Goal: Find specific page/section: Find specific page/section

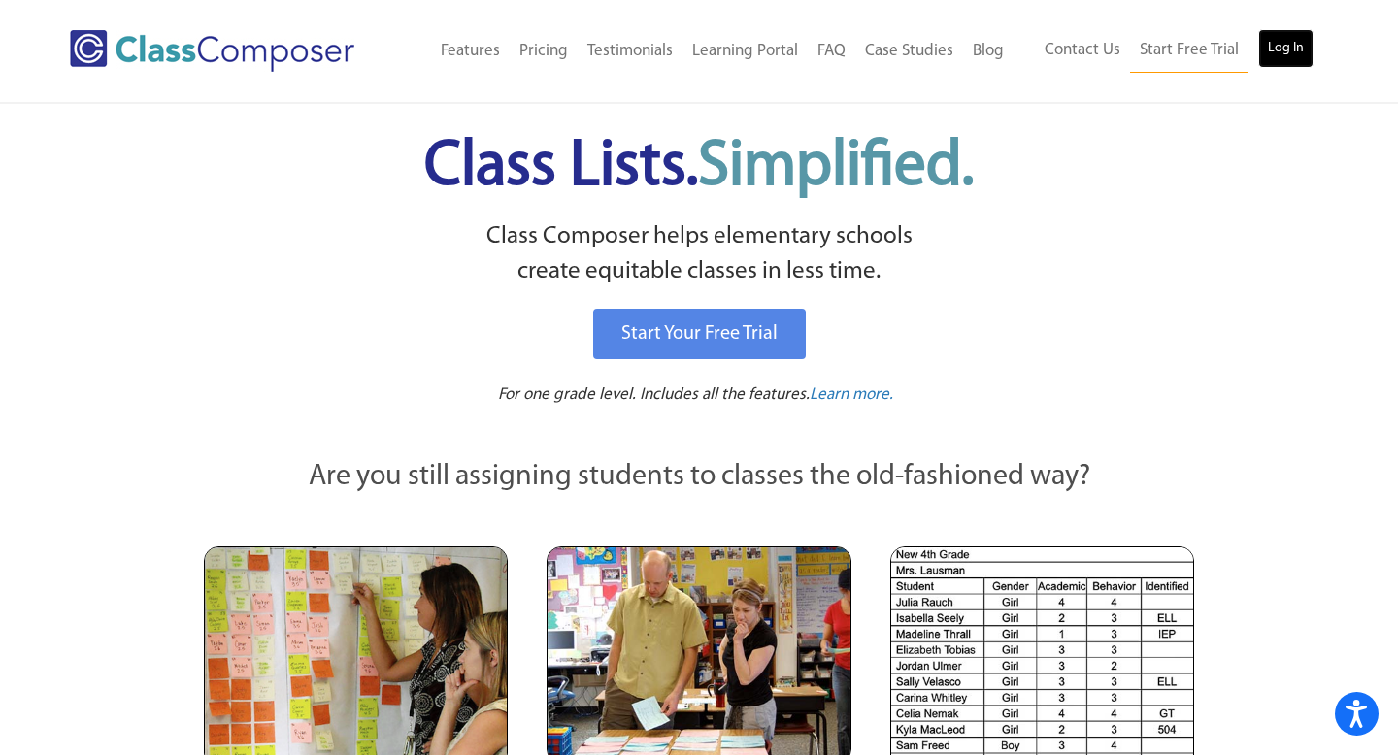
click at [1275, 54] on link "Log In" at bounding box center [1285, 48] width 55 height 39
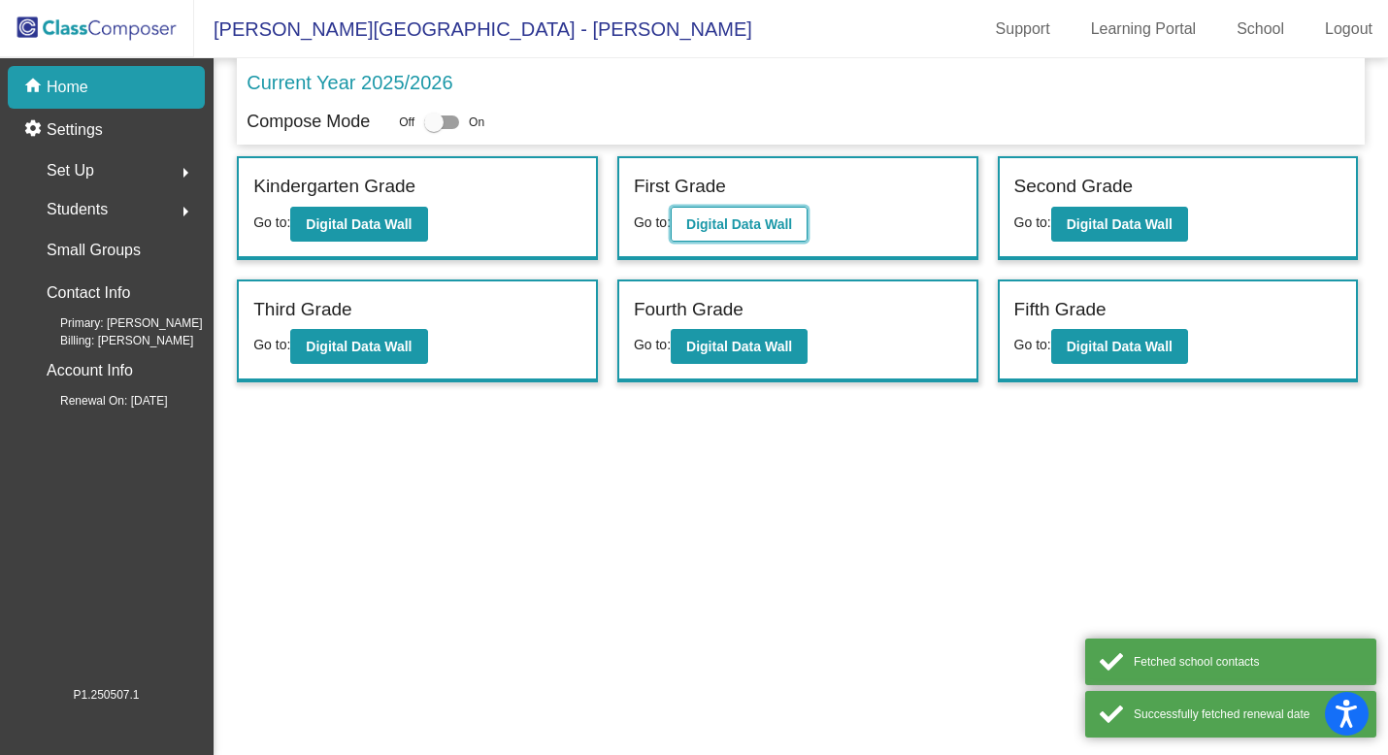
click at [773, 220] on b "Digital Data Wall" at bounding box center [739, 224] width 106 height 16
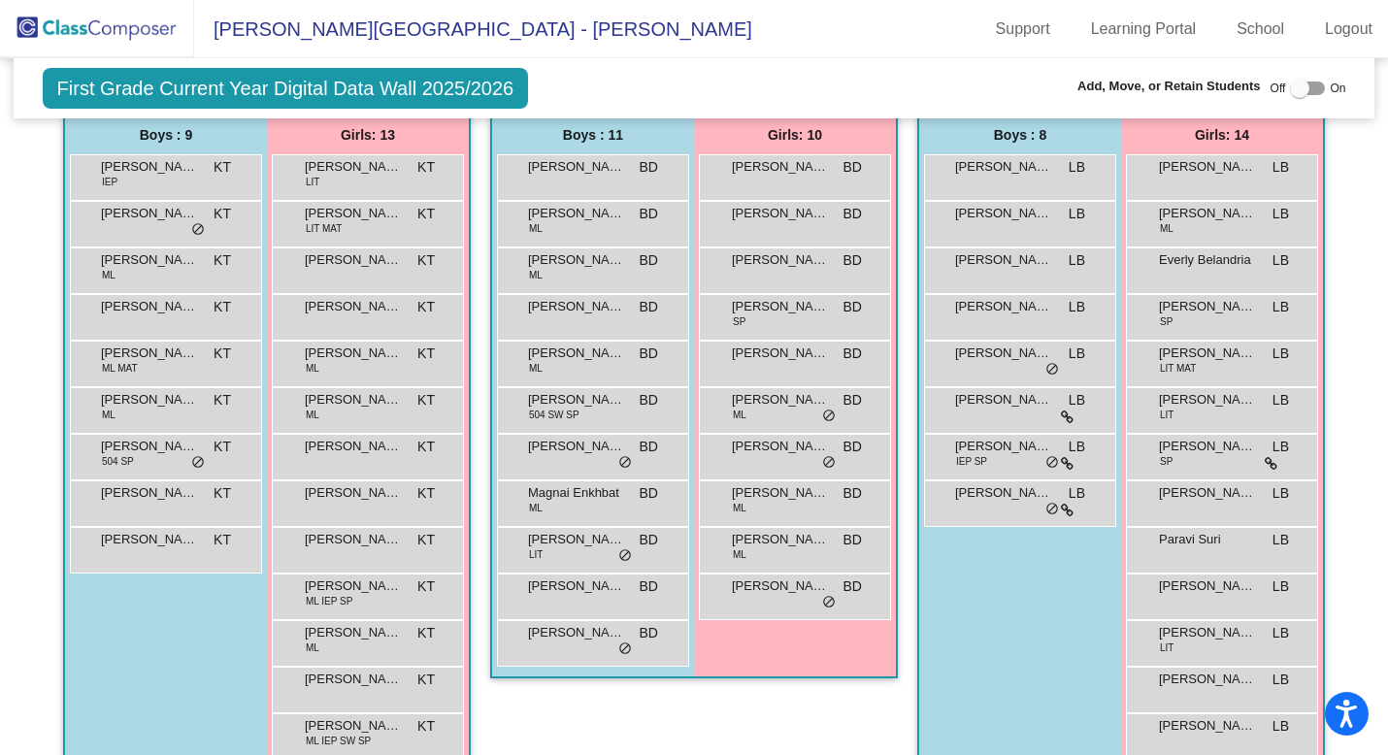
scroll to position [442, 0]
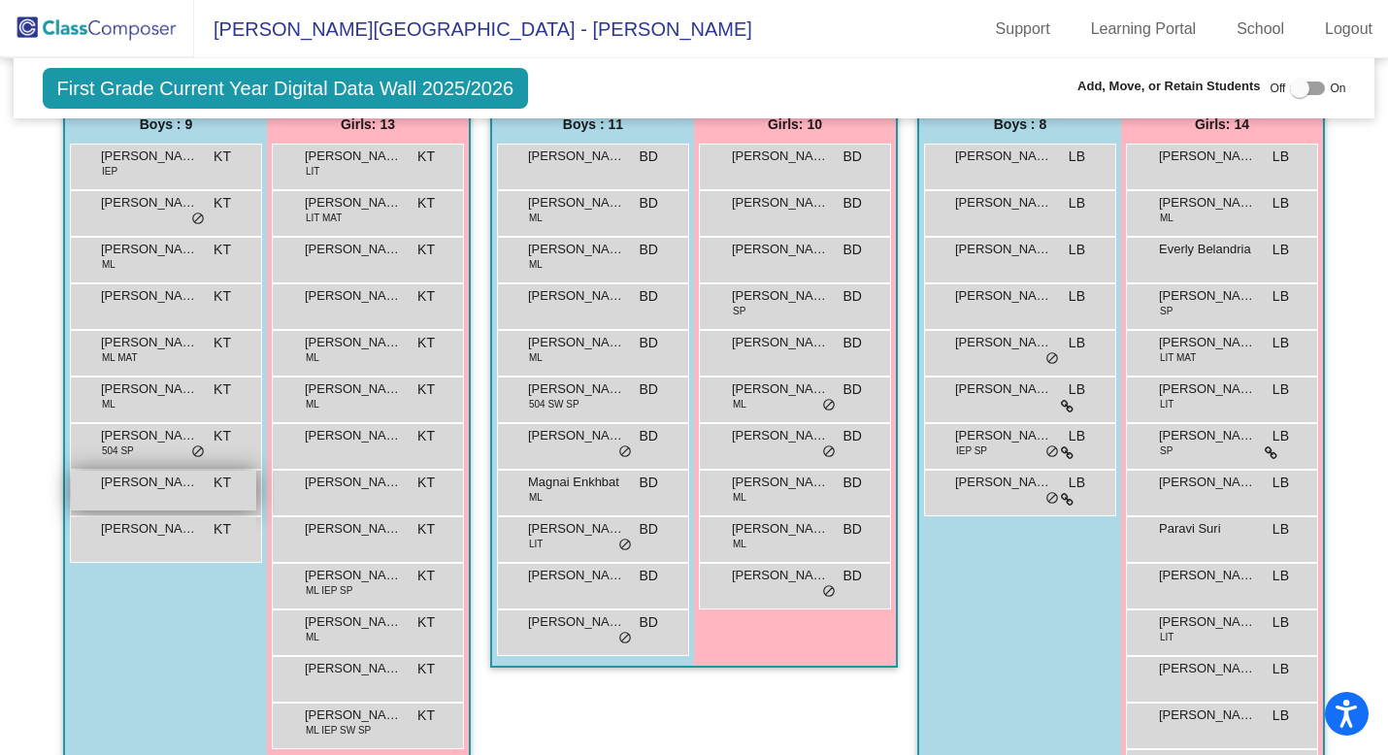
click at [161, 484] on span "Ozan Aktan" at bounding box center [149, 482] width 97 height 19
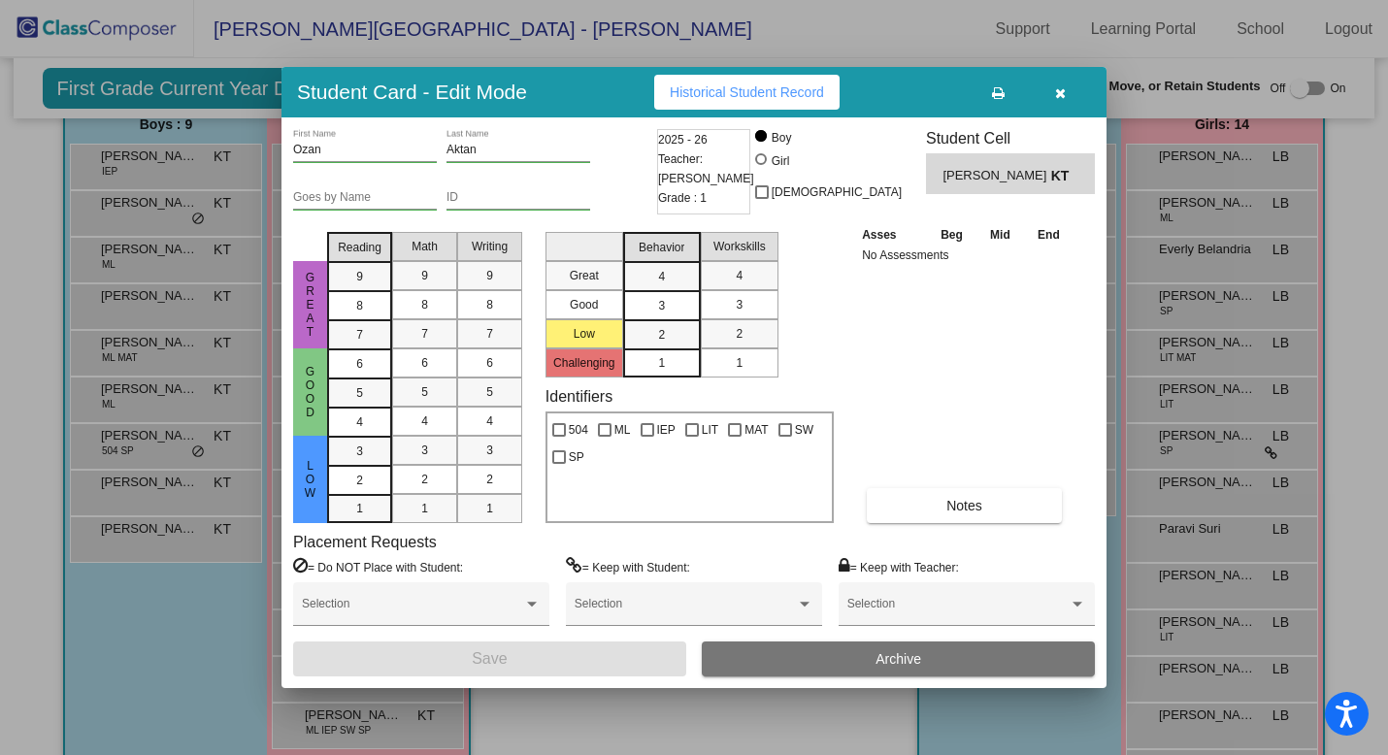
click at [1067, 92] on button "button" at bounding box center [1060, 92] width 62 height 35
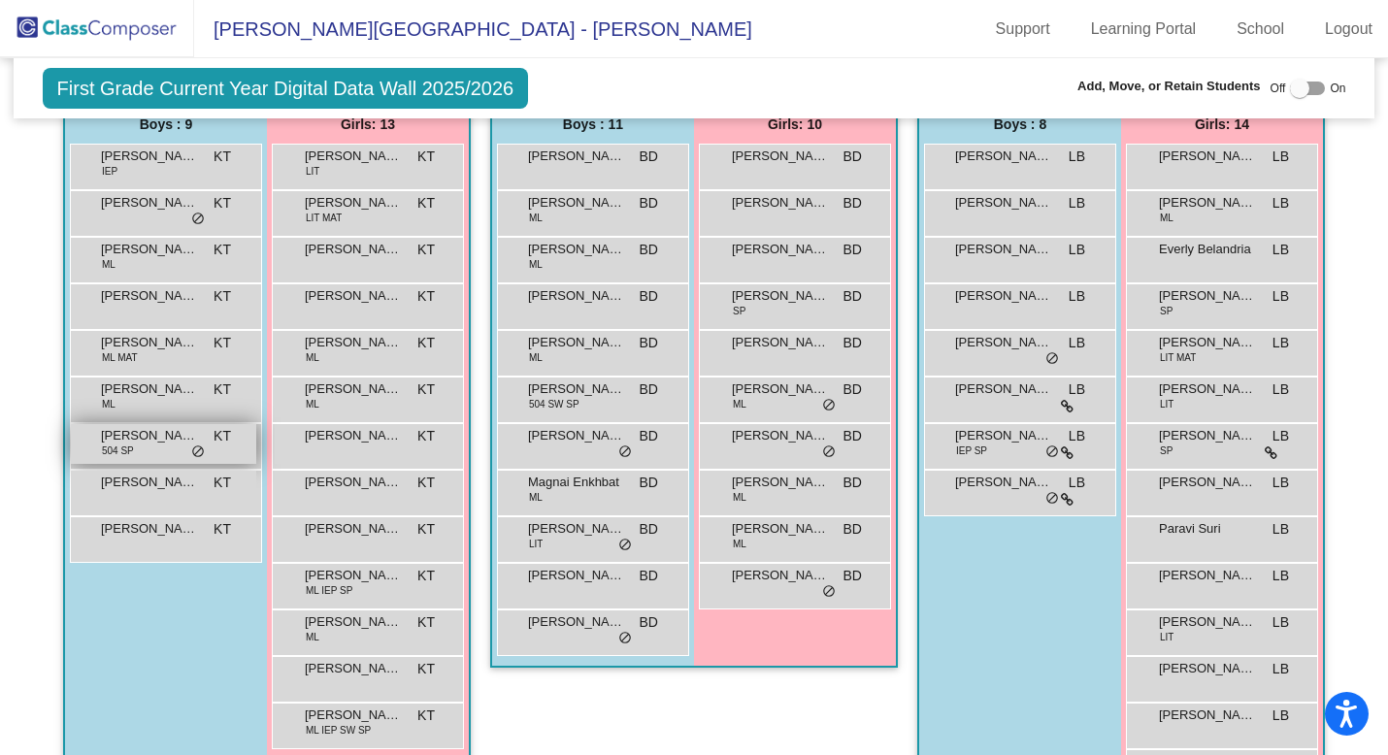
click at [142, 440] on span "Owen Lammie" at bounding box center [149, 435] width 97 height 19
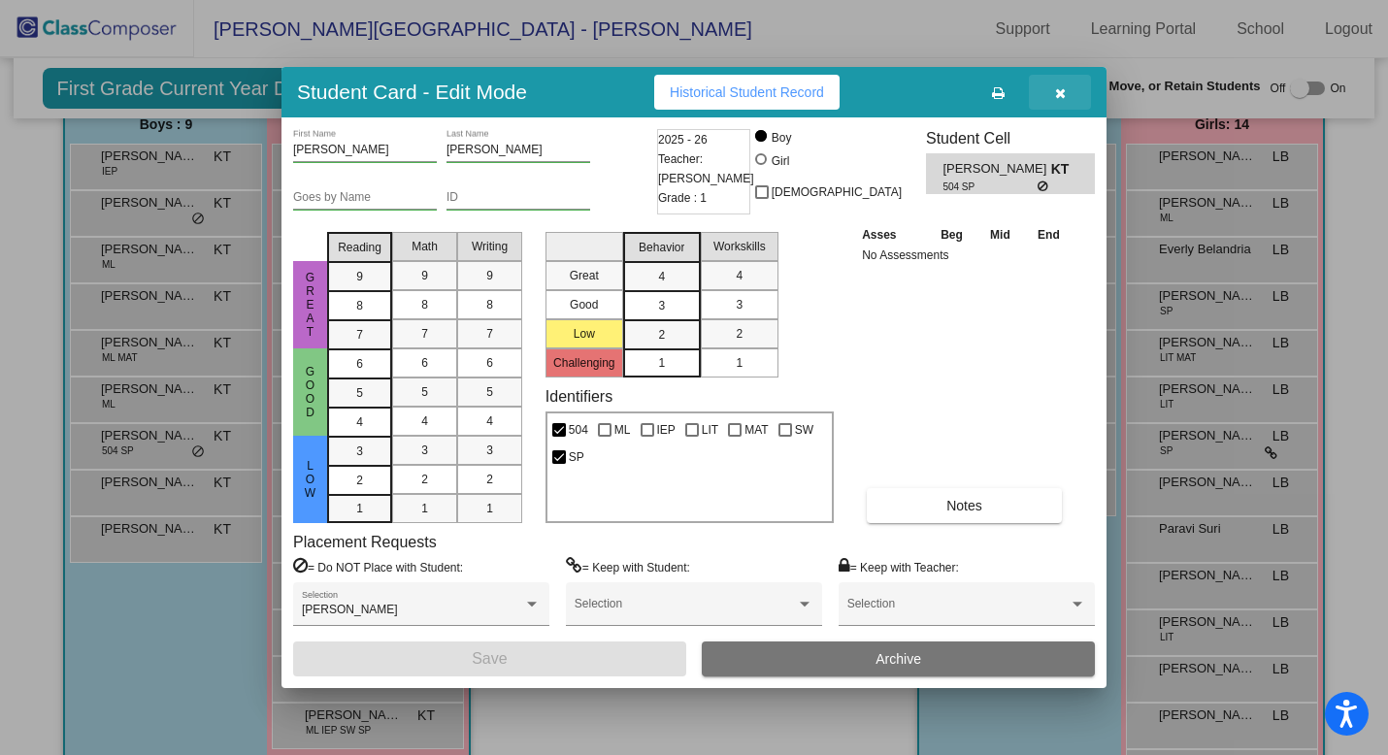
click at [1062, 88] on icon "button" at bounding box center [1060, 93] width 11 height 14
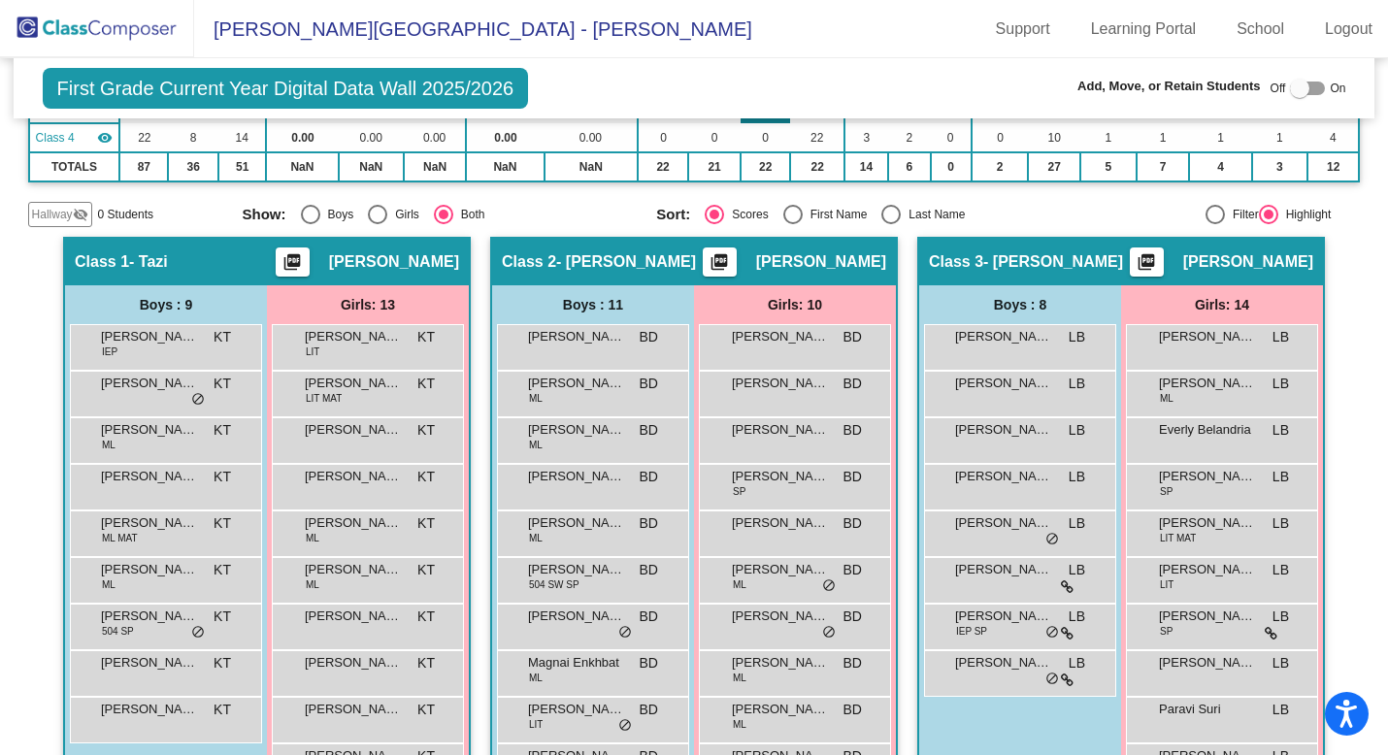
scroll to position [460, 0]
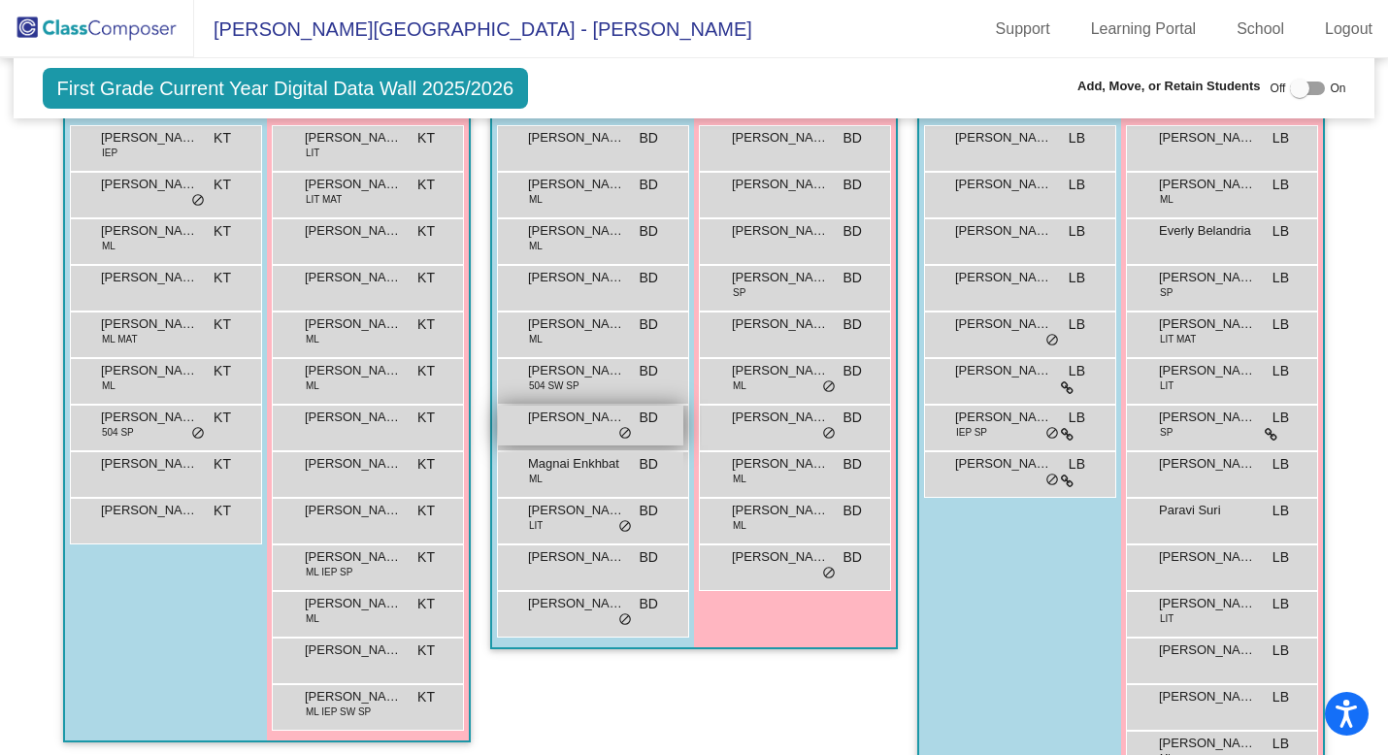
click at [562, 421] on span "Kaden Moloney" at bounding box center [576, 417] width 97 height 19
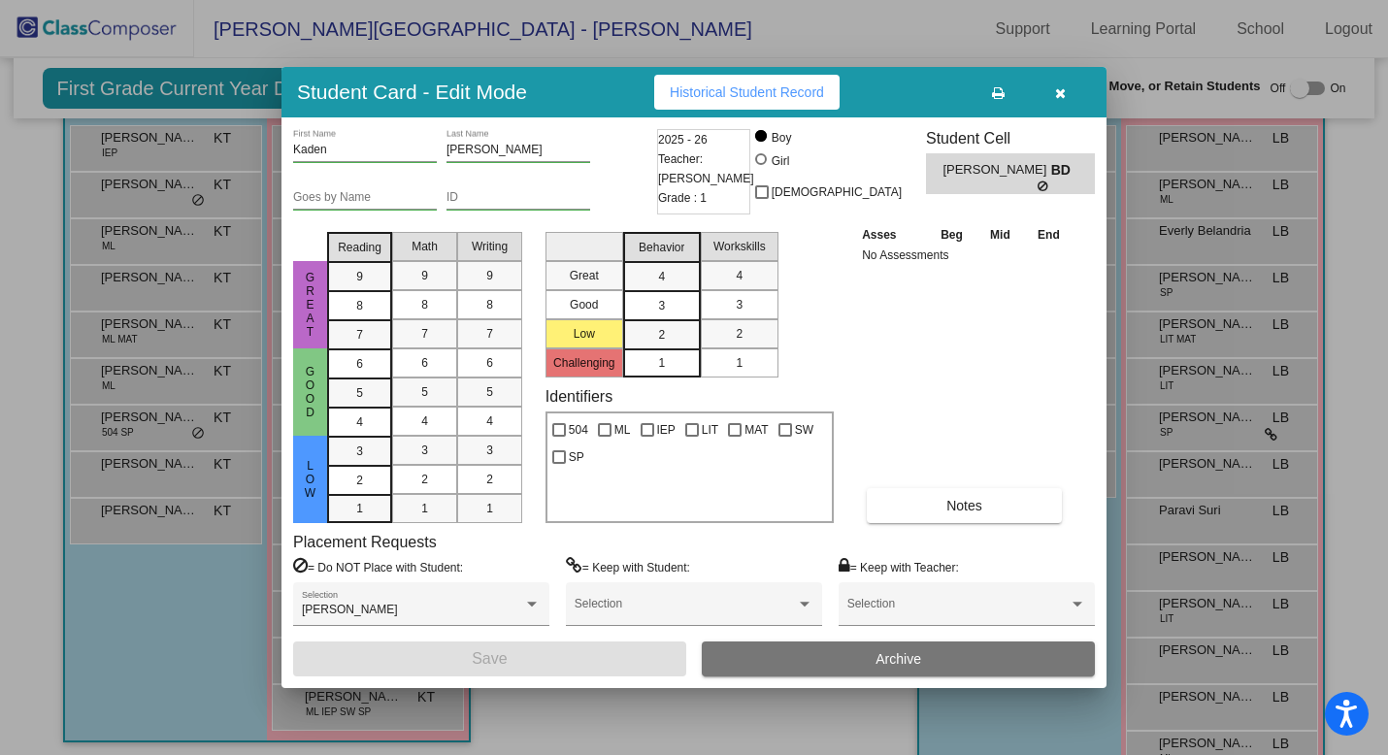
click at [1069, 95] on button "button" at bounding box center [1060, 92] width 62 height 35
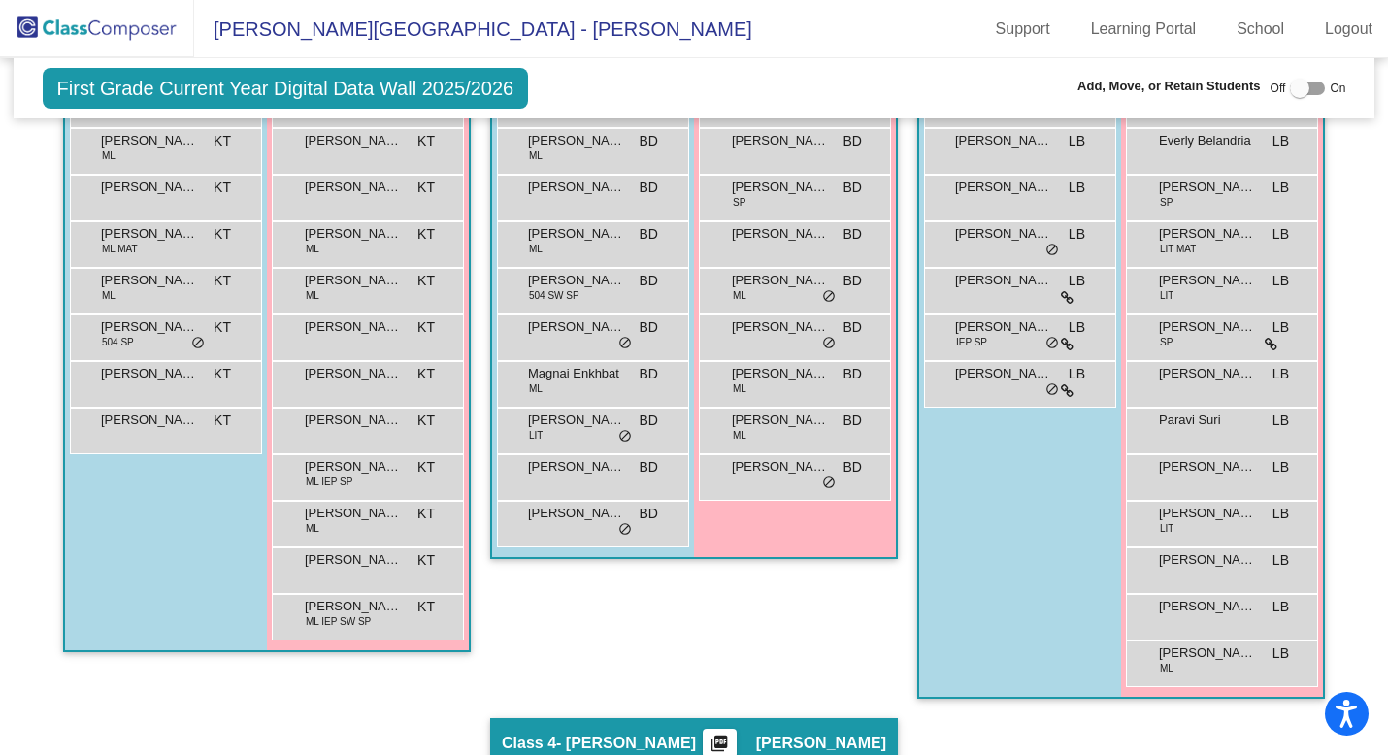
scroll to position [0, 0]
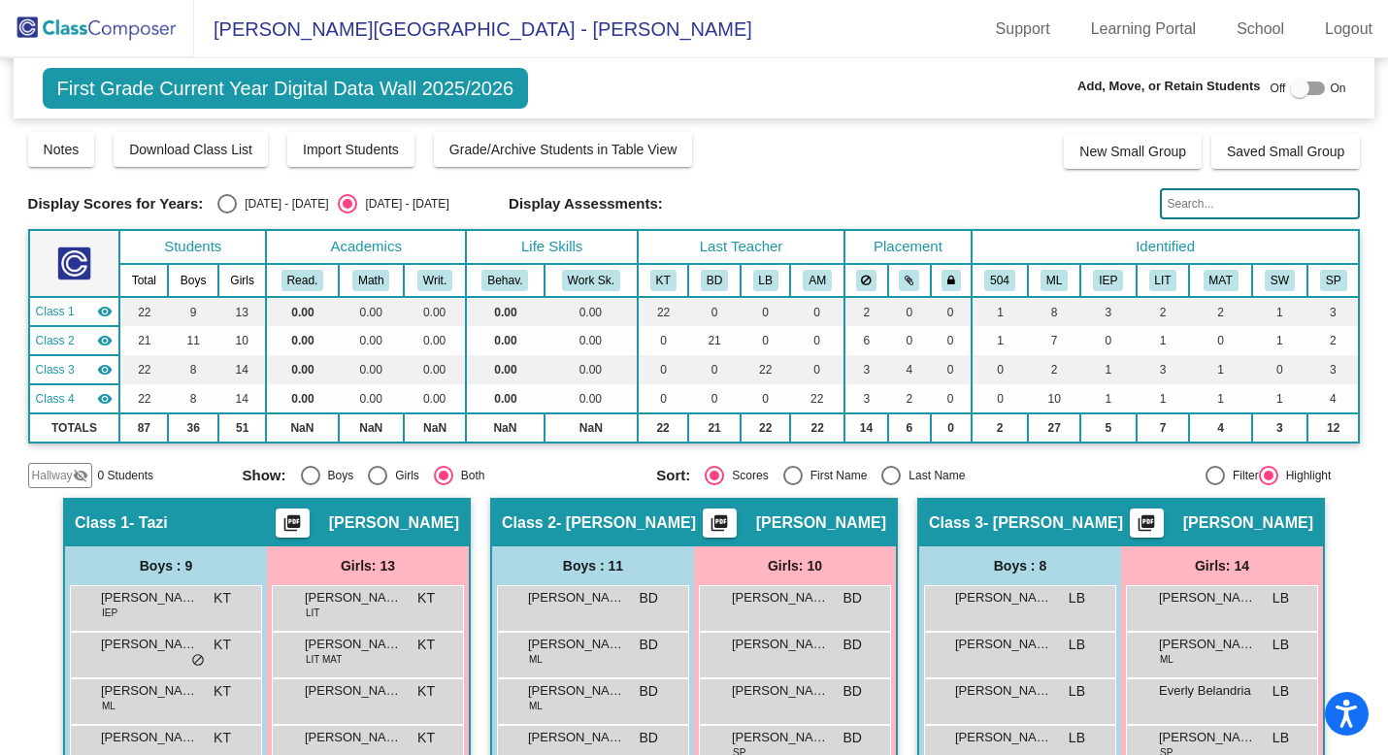
click at [136, 36] on img at bounding box center [97, 28] width 194 height 57
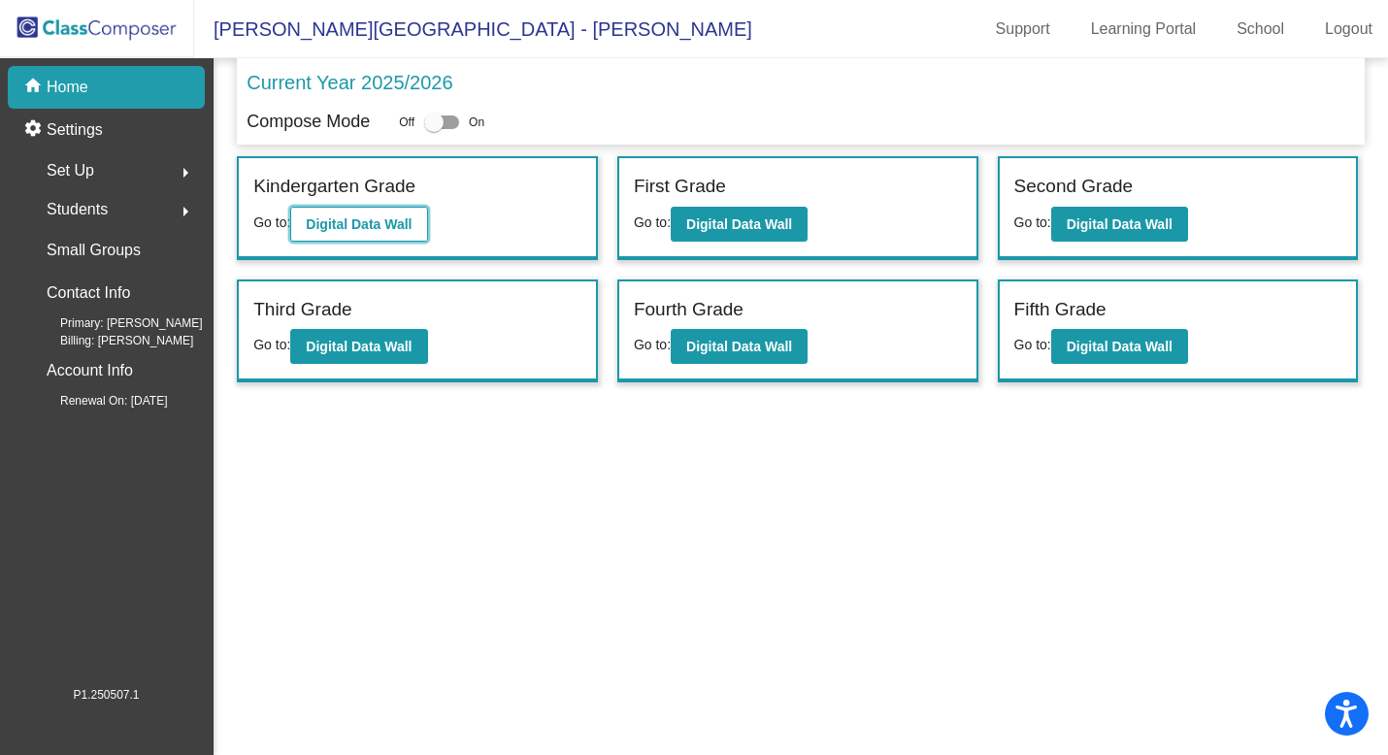
click at [399, 232] on button "Digital Data Wall" at bounding box center [358, 224] width 137 height 35
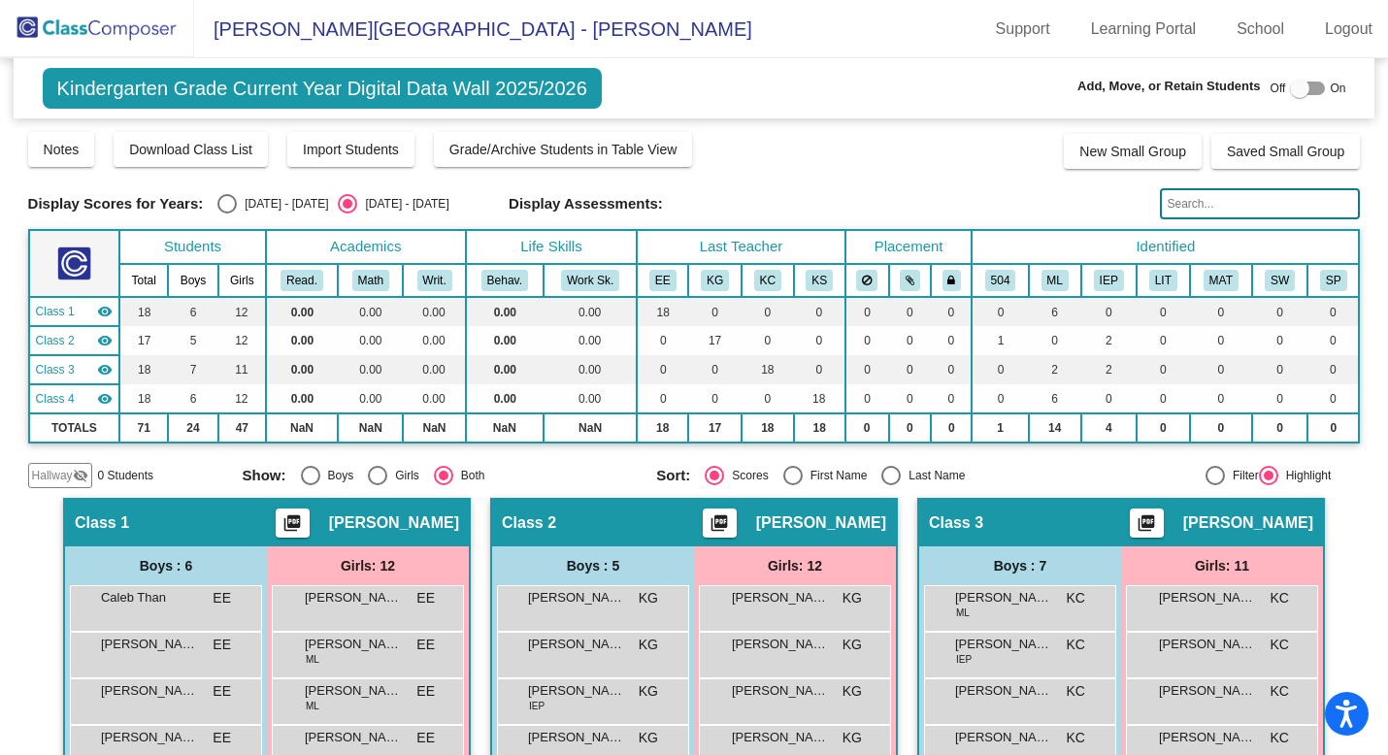
click at [129, 26] on img at bounding box center [97, 28] width 194 height 57
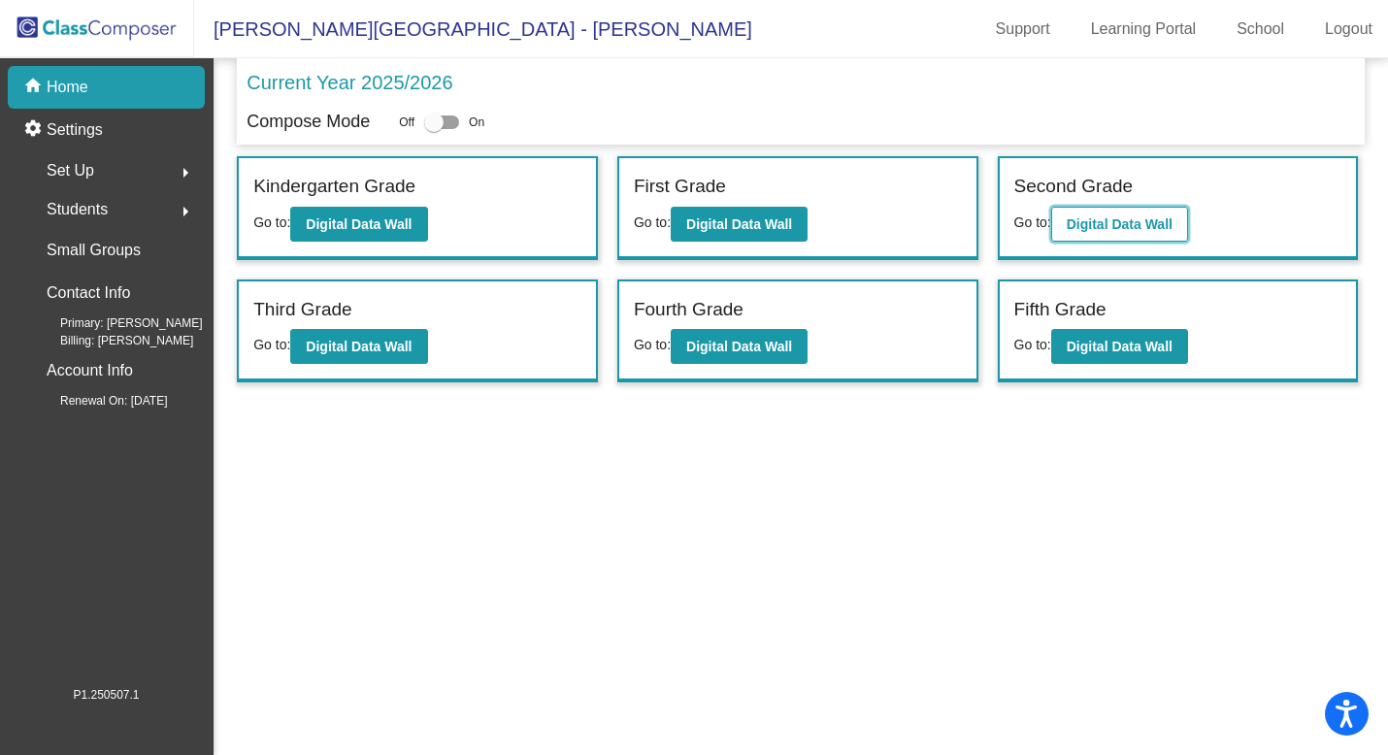
click at [1127, 214] on button "Digital Data Wall" at bounding box center [1119, 224] width 137 height 35
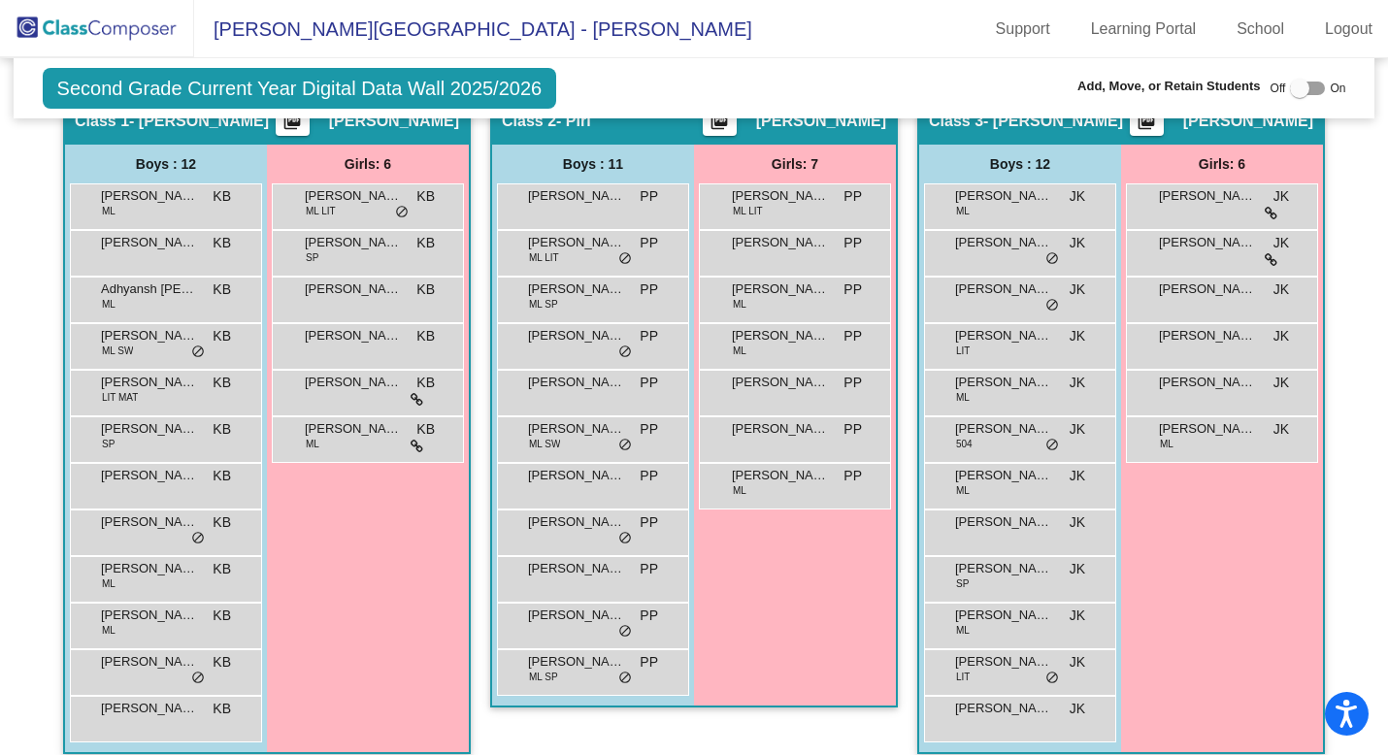
scroll to position [424, 0]
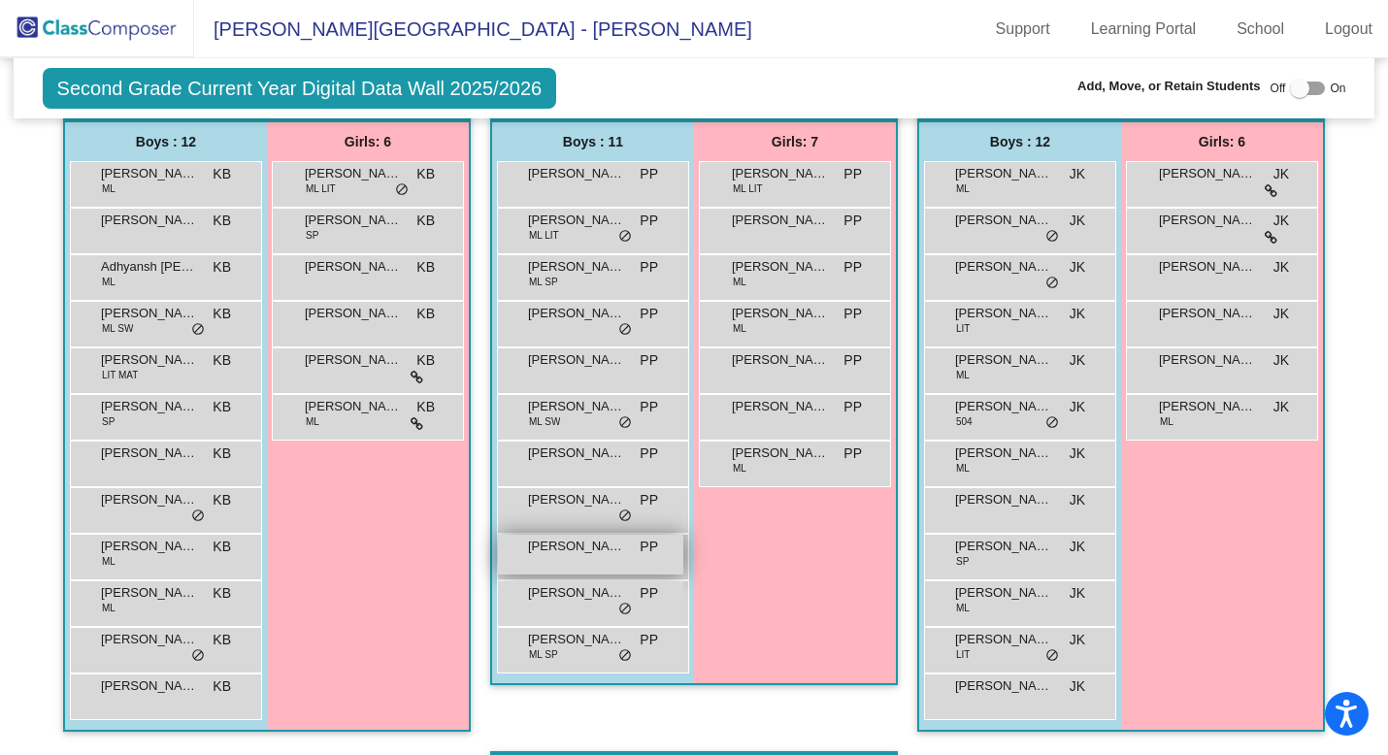
click at [579, 565] on div "Mohammad Sheikh PP lock do_not_disturb_alt" at bounding box center [590, 555] width 185 height 40
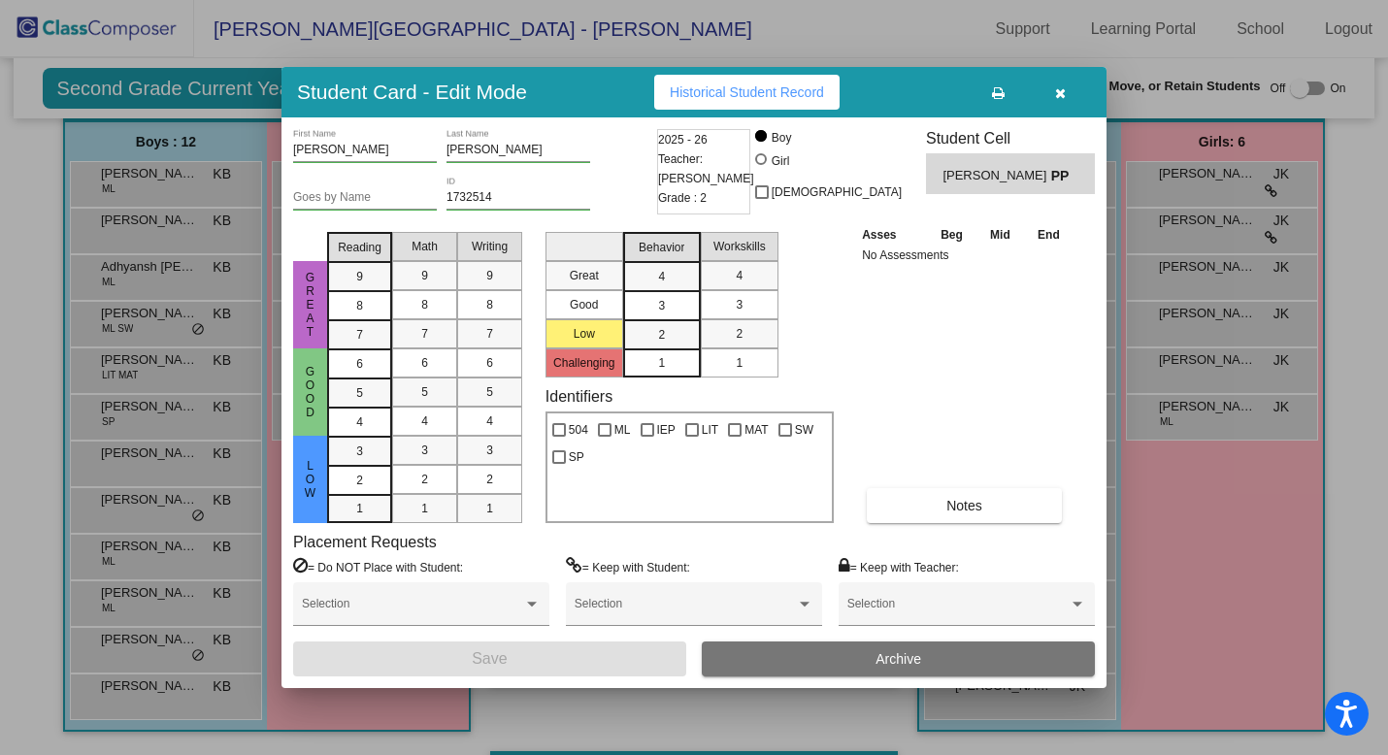
click at [1056, 99] on icon "button" at bounding box center [1060, 93] width 11 height 14
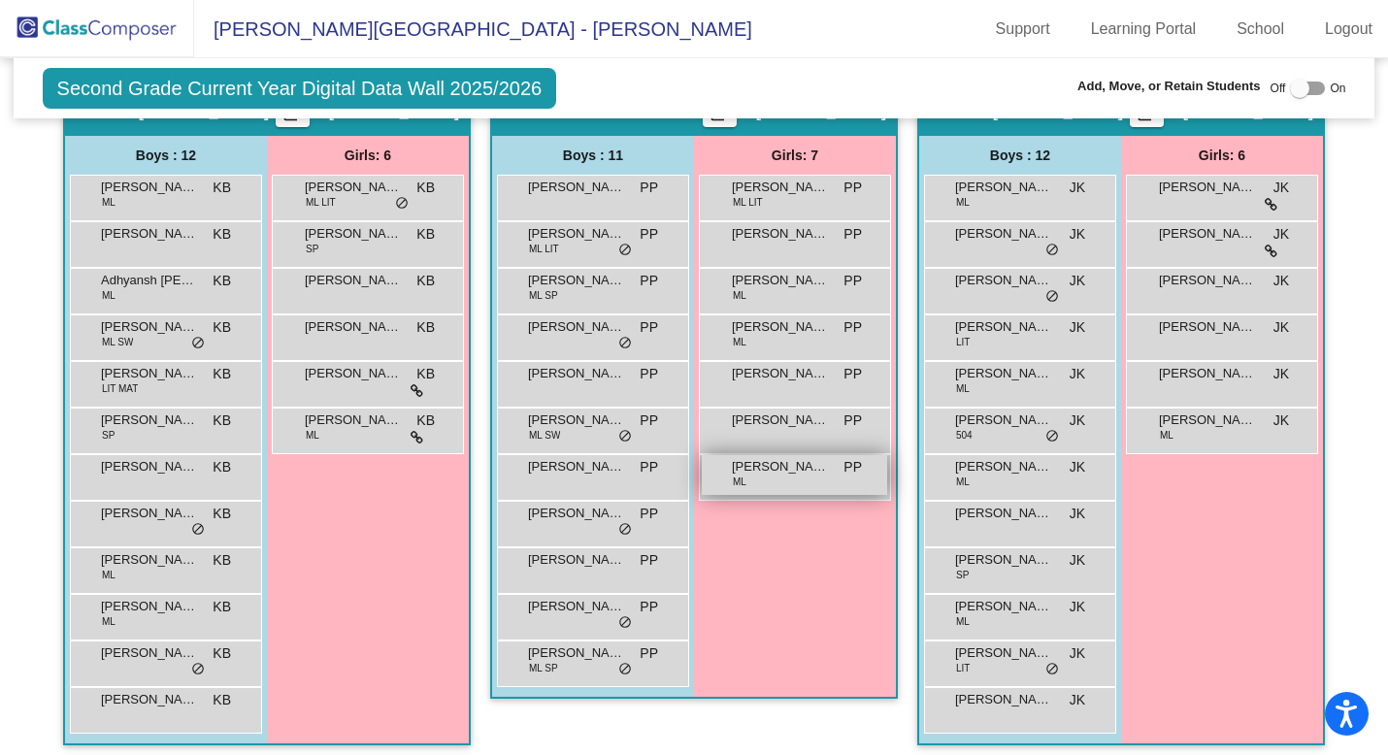
scroll to position [411, 0]
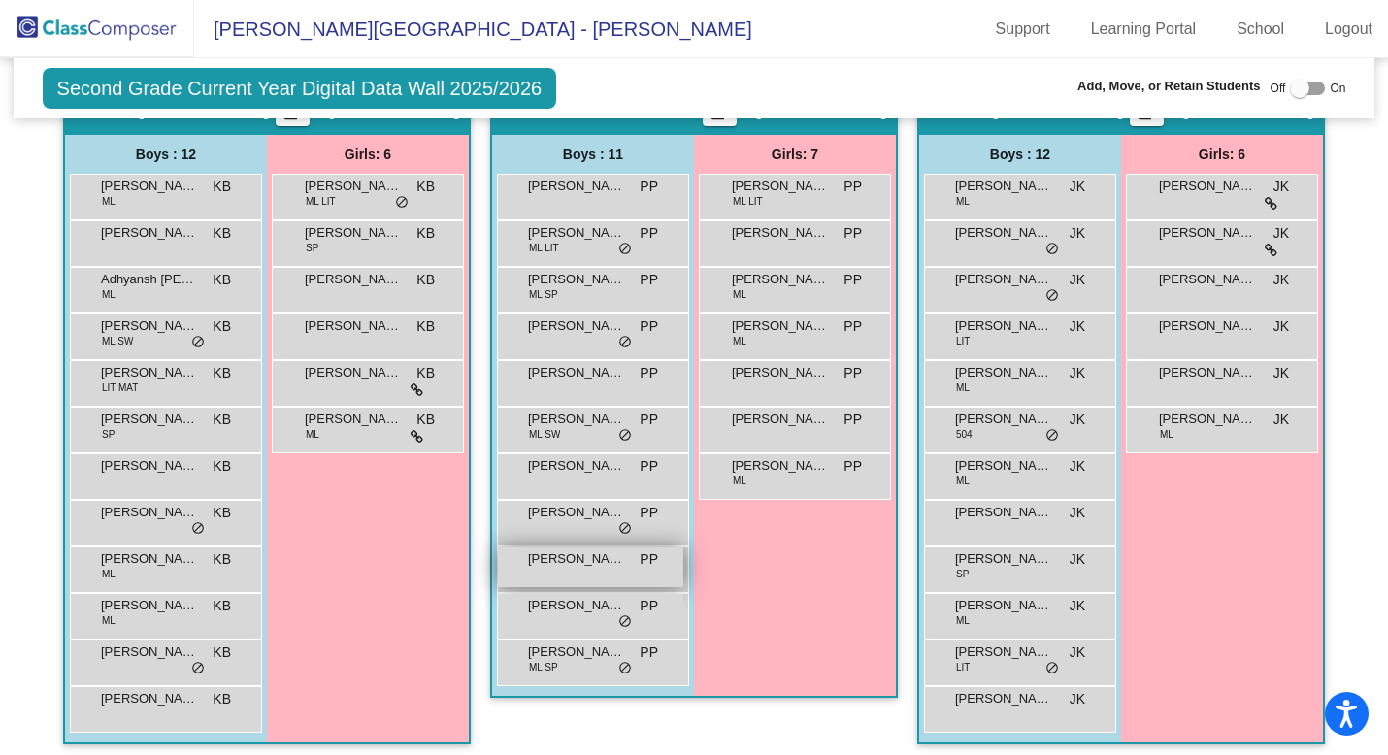
click at [604, 559] on span "Mohammad Sheikh" at bounding box center [576, 558] width 97 height 19
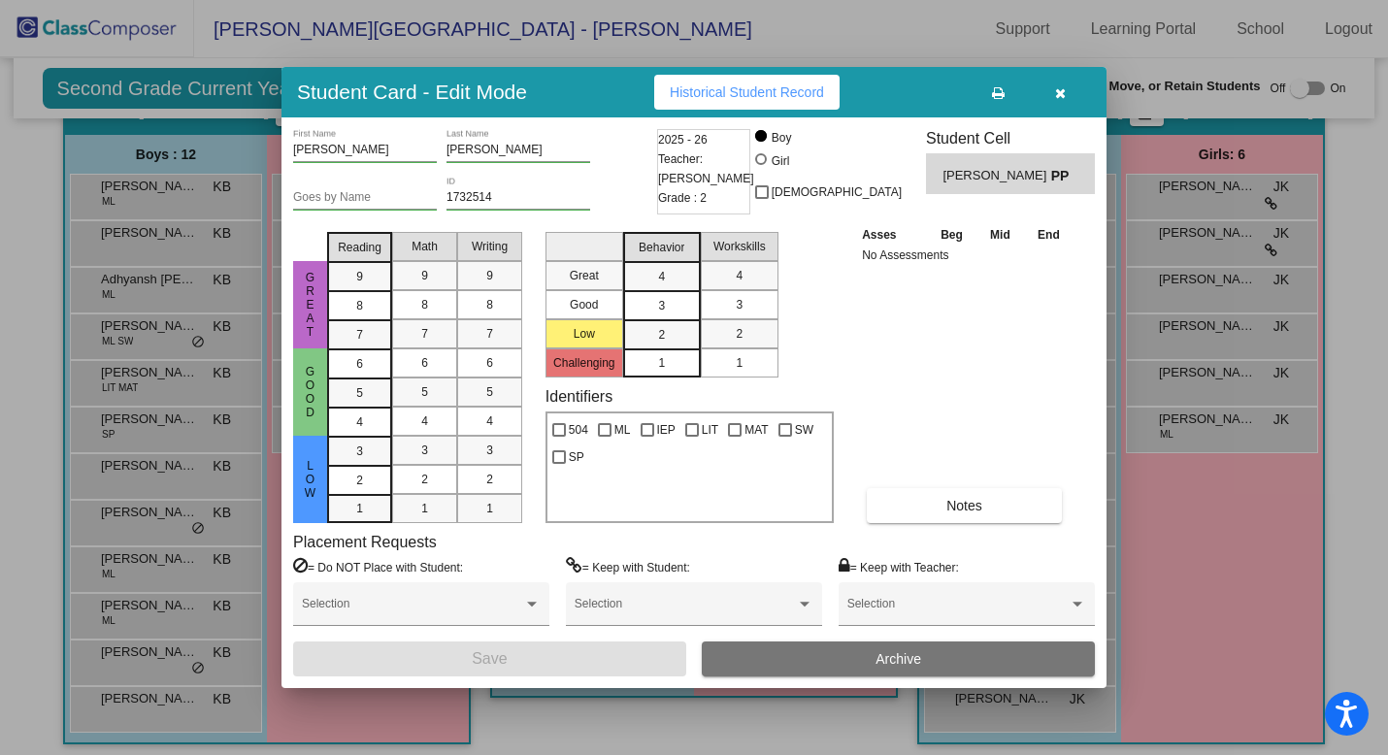
click at [1061, 94] on icon "button" at bounding box center [1060, 93] width 11 height 14
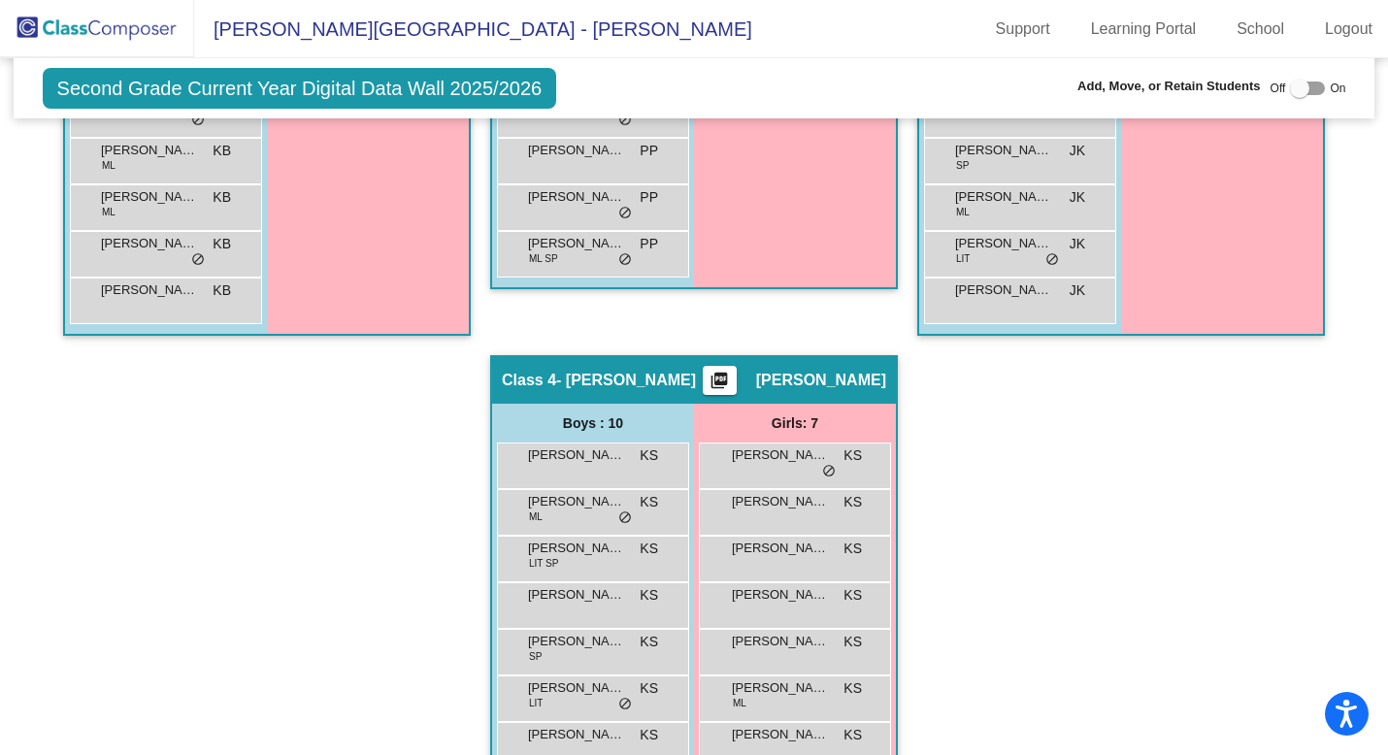
scroll to position [1003, 0]
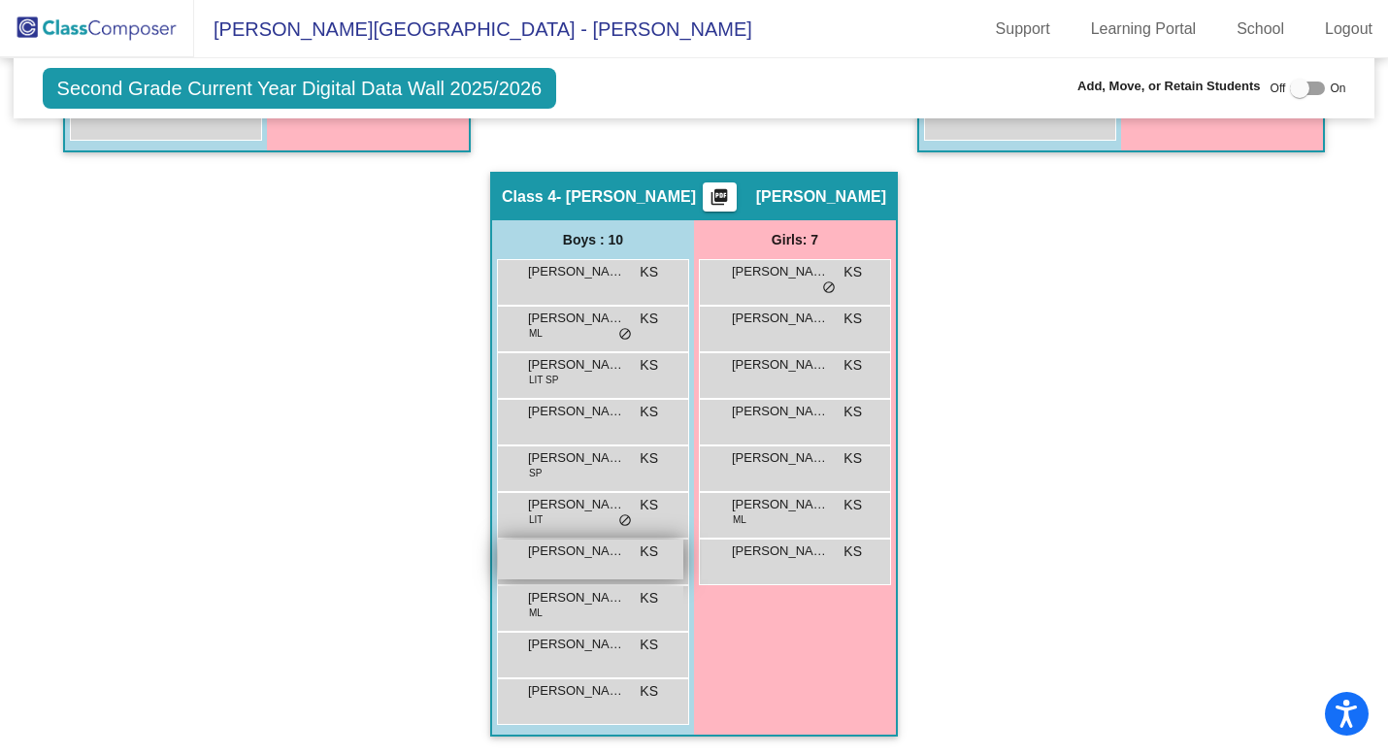
click at [587, 574] on div "Muhammad Hassan KS lock do_not_disturb_alt" at bounding box center [590, 560] width 185 height 40
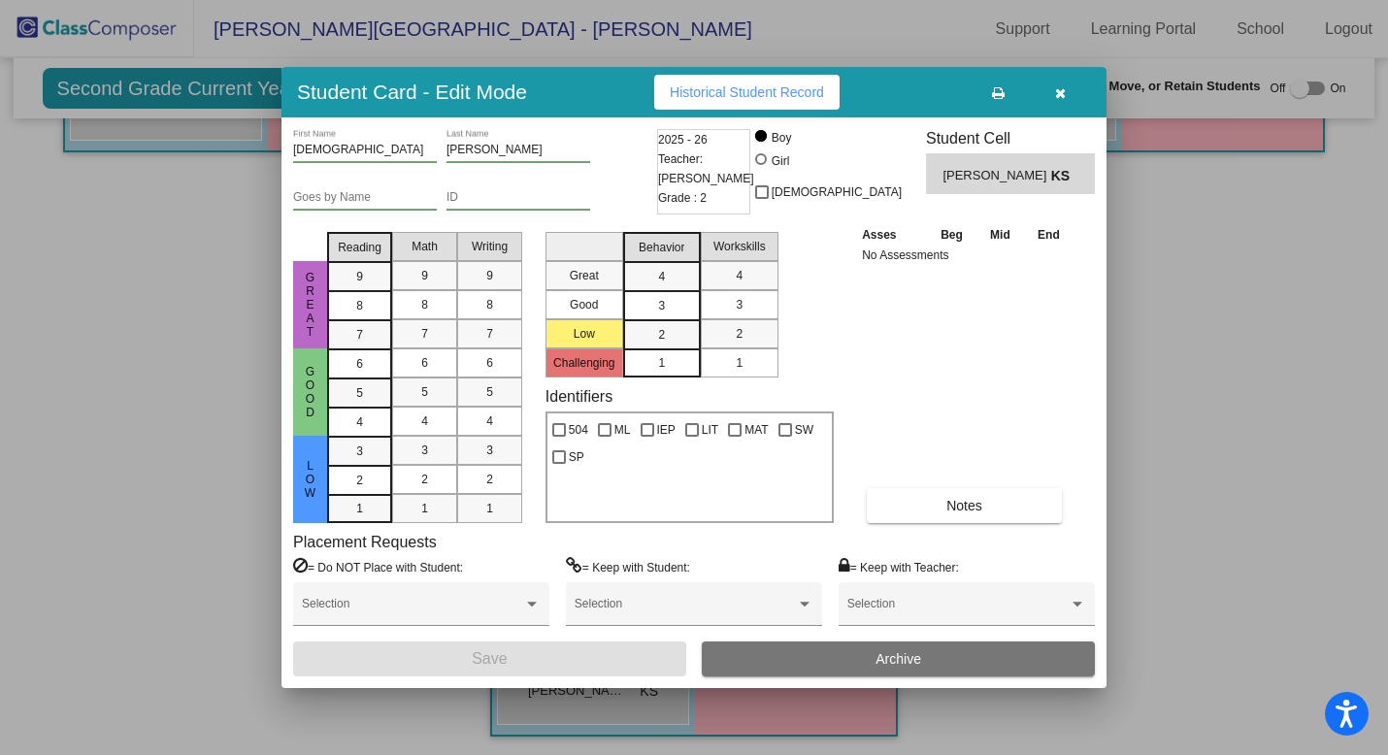
click at [1061, 93] on icon "button" at bounding box center [1060, 93] width 11 height 14
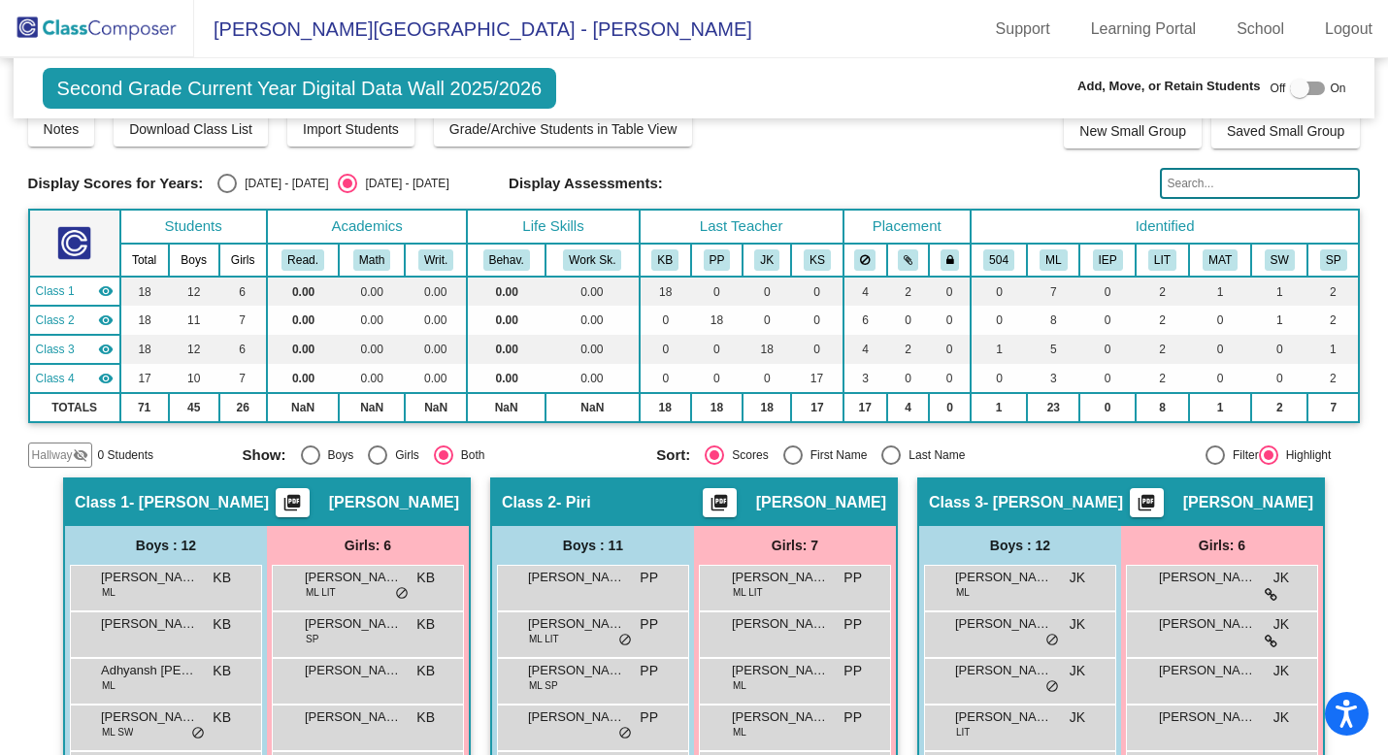
scroll to position [0, 0]
